Goal: Check status: Check status

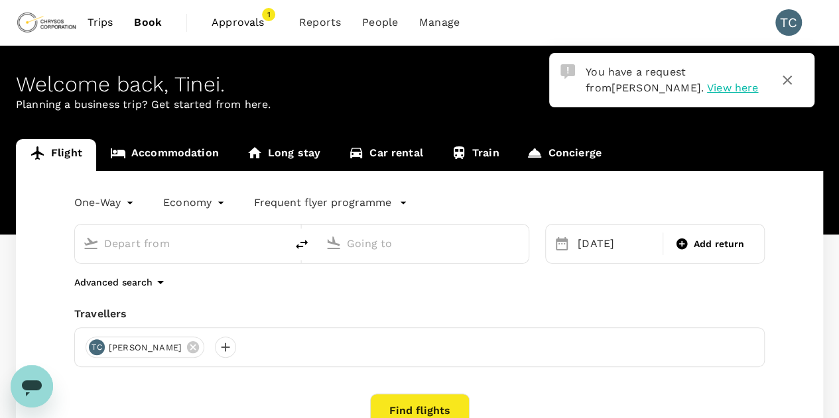
type input "OR Tambo Intl (JNB)"
type input "[GEOGRAPHIC_DATA] ([GEOGRAPHIC_DATA])"
click at [247, 19] on span "Approvals" at bounding box center [245, 23] width 66 height 16
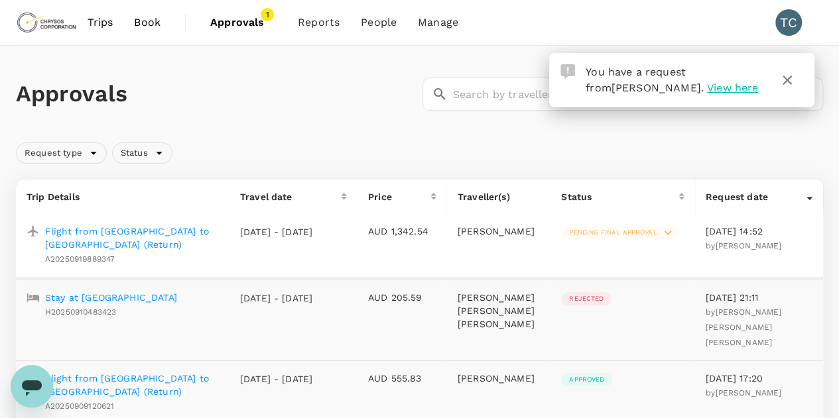
click at [133, 231] on p "Flight from [GEOGRAPHIC_DATA] to [GEOGRAPHIC_DATA] (Return)" at bounding box center [132, 238] width 174 height 27
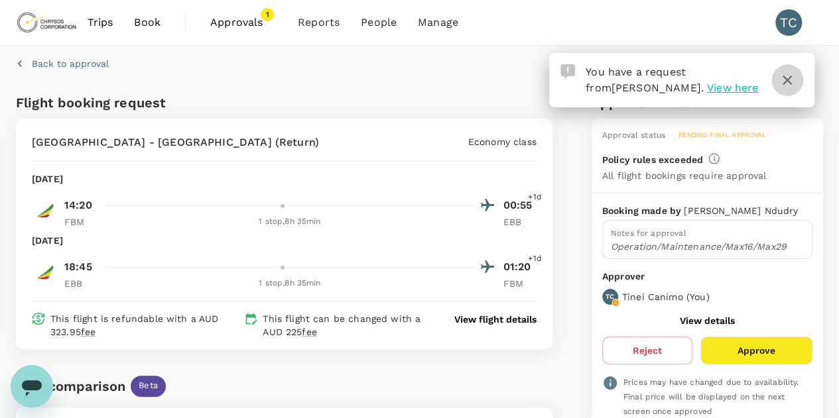
click at [784, 74] on icon "button" at bounding box center [787, 80] width 16 height 16
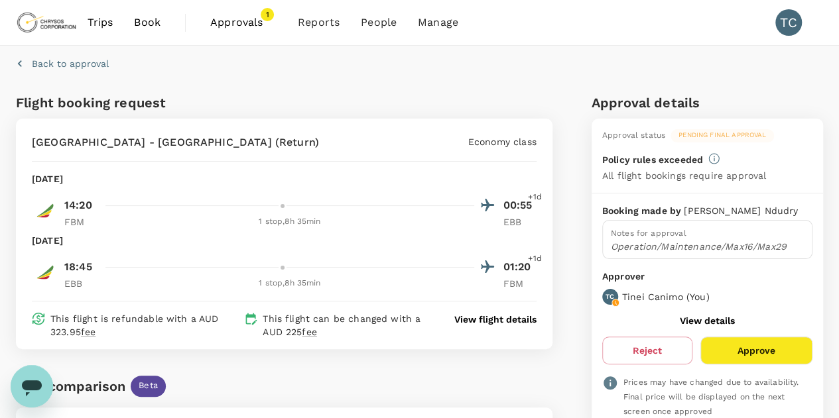
click at [503, 317] on p "View flight details" at bounding box center [495, 319] width 82 height 13
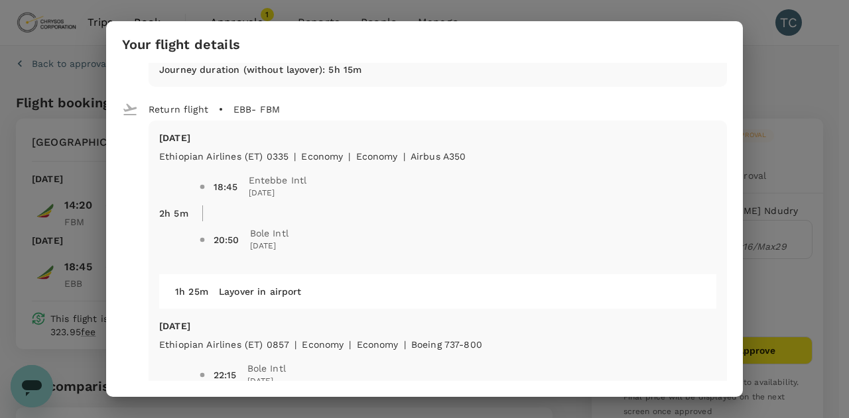
scroll to position [366, 0]
